Goal: Task Accomplishment & Management: Manage account settings

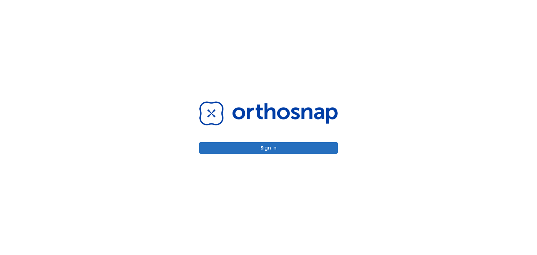
click at [302, 151] on button "Sign in" at bounding box center [268, 148] width 138 height 12
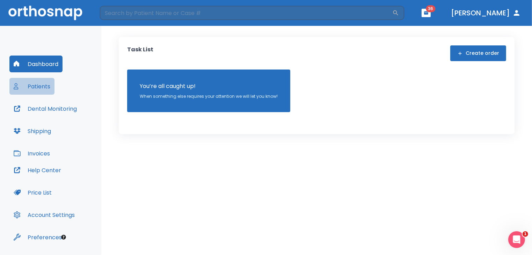
click at [45, 81] on button "Patients" at bounding box center [31, 86] width 45 height 17
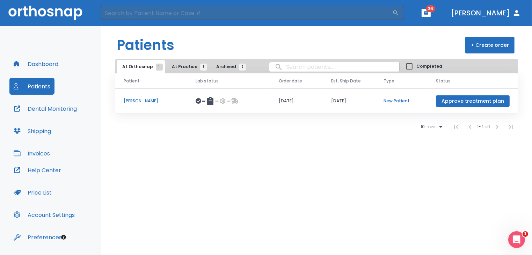
click at [48, 158] on button "Invoices" at bounding box center [31, 153] width 45 height 17
